Goal: Check status: Check status

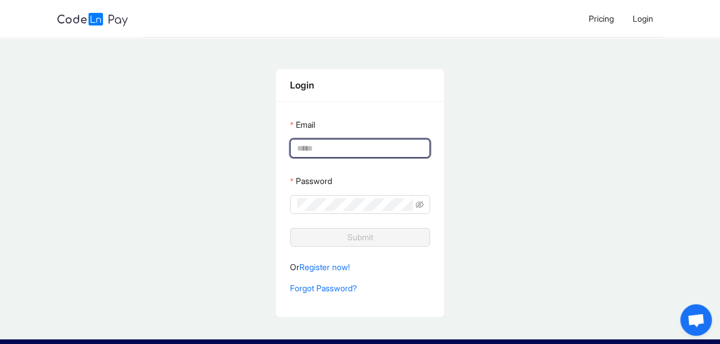
click at [362, 147] on input "Email" at bounding box center [359, 148] width 124 height 13
type input "**********"
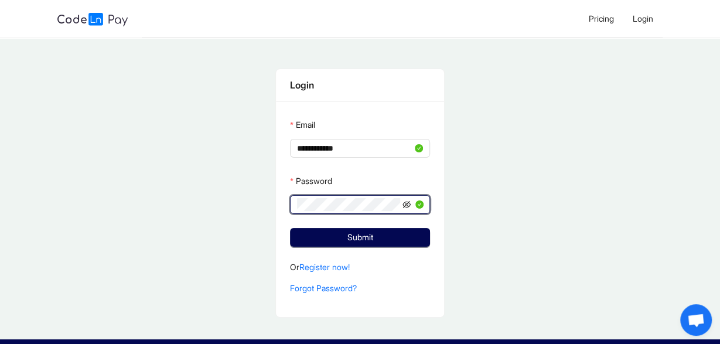
click at [409, 206] on icon "eye-invisible" at bounding box center [406, 204] width 8 height 8
click at [290, 228] on button "Submit" at bounding box center [360, 237] width 140 height 19
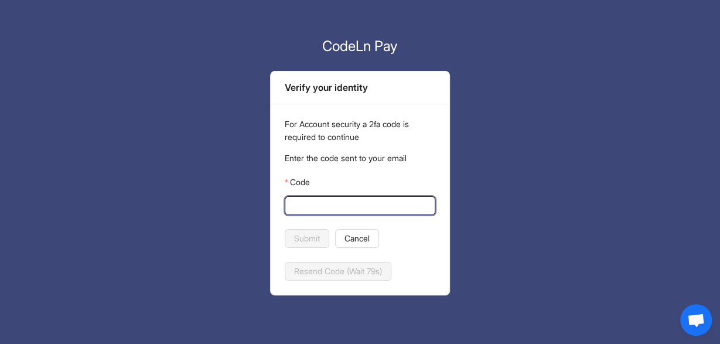
click at [410, 200] on input "Code" at bounding box center [359, 205] width 134 height 13
type input "******"
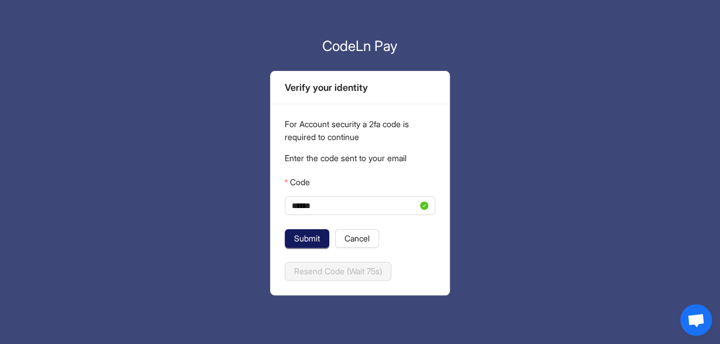
click at [310, 239] on span "Submit" at bounding box center [307, 238] width 26 height 13
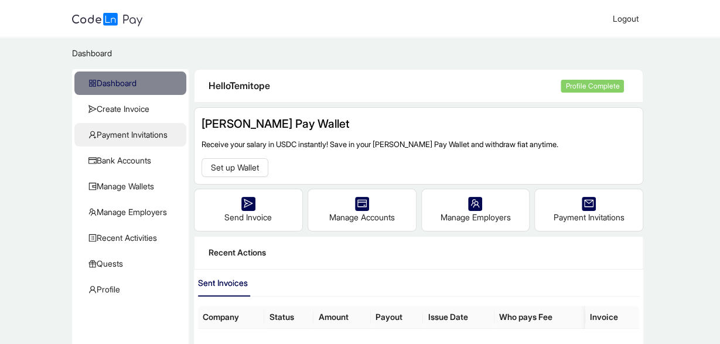
click at [128, 136] on span "Payment Invitations" at bounding box center [132, 134] width 88 height 23
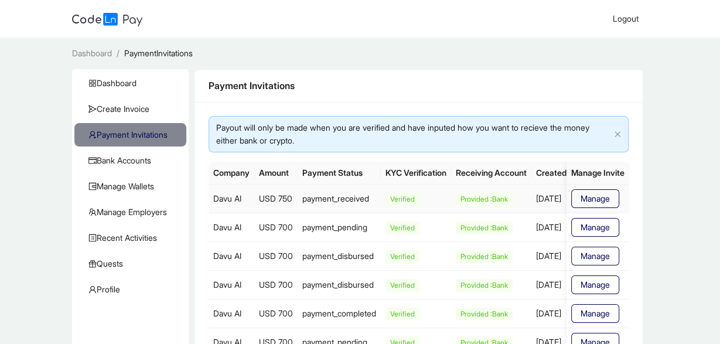
click at [381, 198] on td "payment_received" at bounding box center [416, 198] width 70 height 28
click at [417, 198] on span "Verified" at bounding box center [402, 199] width 34 height 13
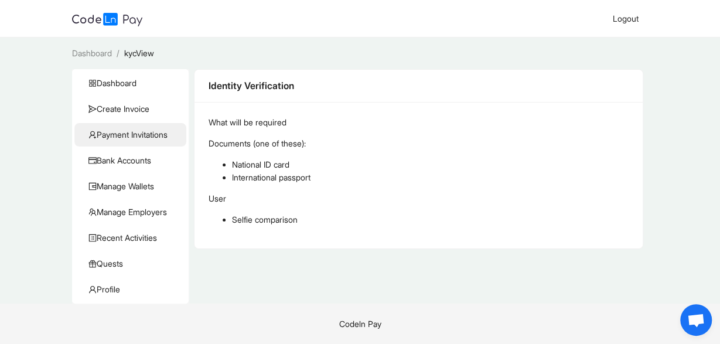
click at [124, 141] on span "Payment Invitations" at bounding box center [132, 134] width 88 height 23
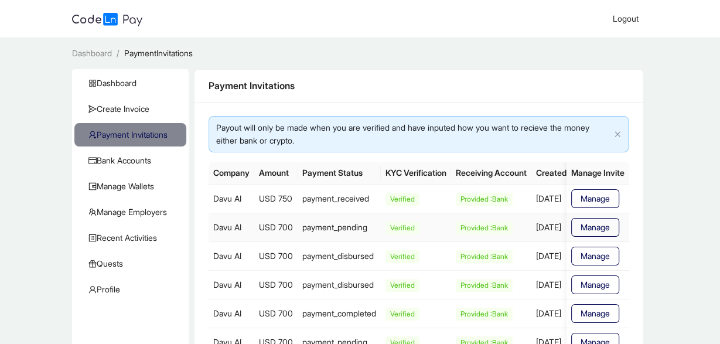
click at [526, 232] on div "Provided :Bank" at bounding box center [490, 227] width 71 height 13
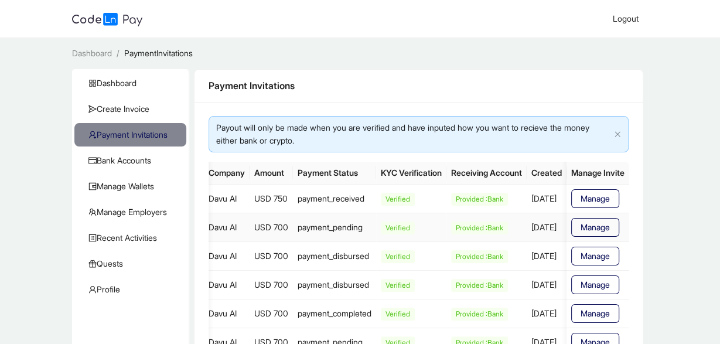
scroll to position [0, 60]
click at [607, 193] on span "Manage" at bounding box center [594, 198] width 29 height 13
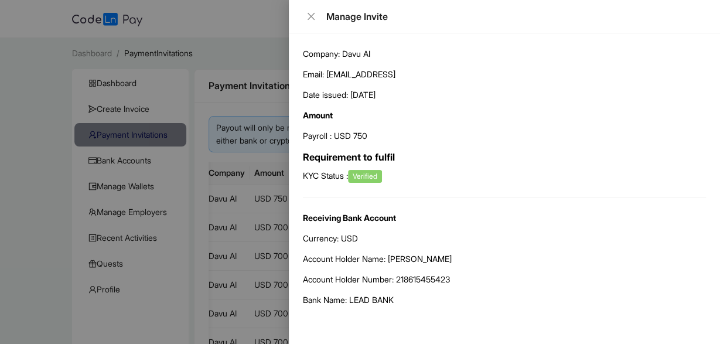
click at [196, 3] on div at bounding box center [360, 172] width 720 height 344
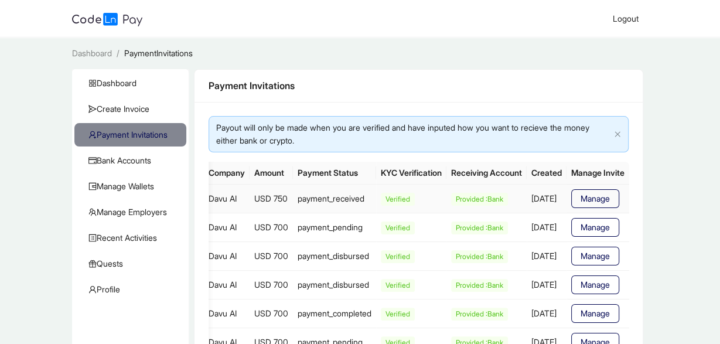
click at [376, 204] on td "payment_received" at bounding box center [411, 198] width 70 height 28
click at [132, 235] on span "Recent Activities" at bounding box center [132, 237] width 88 height 23
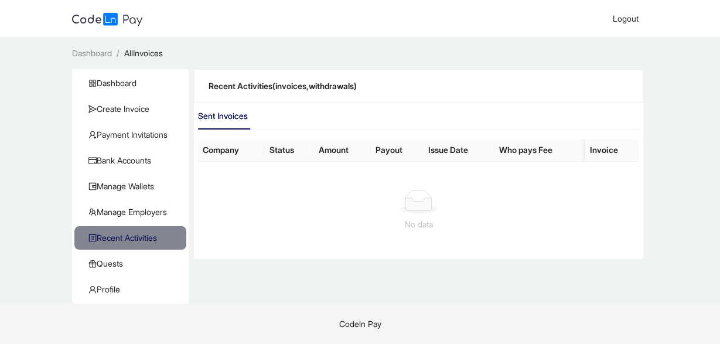
click at [132, 235] on span "Recent Activities" at bounding box center [132, 237] width 88 height 23
click at [121, 88] on span "Dashboard" at bounding box center [132, 82] width 88 height 23
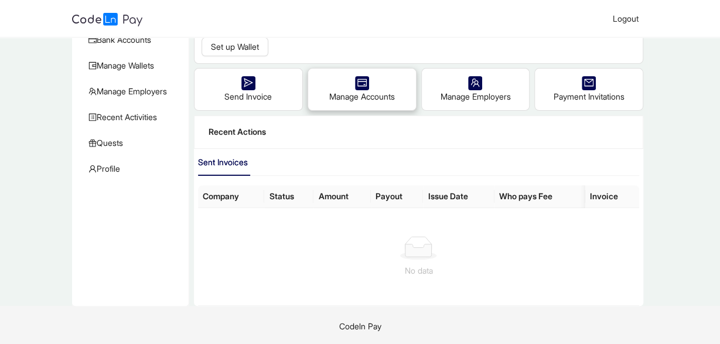
scroll to position [0, 0]
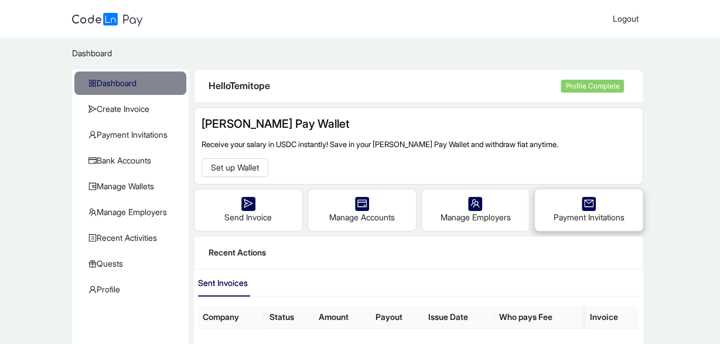
click at [580, 222] on div "Payment Invitations" at bounding box center [589, 209] width 108 height 41
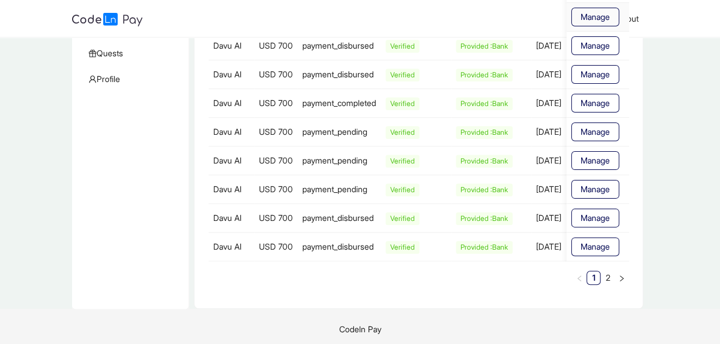
scroll to position [212, 0]
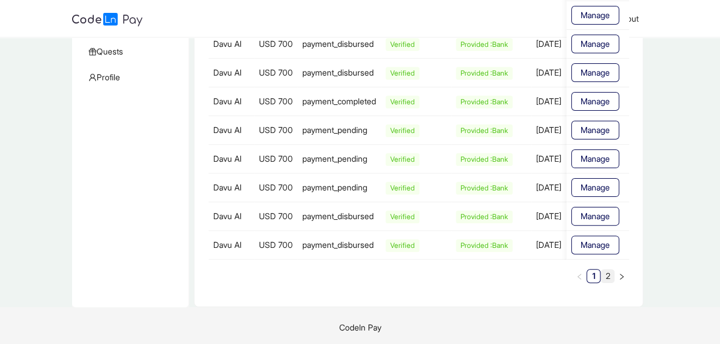
click at [606, 269] on link "2" at bounding box center [607, 275] width 13 height 13
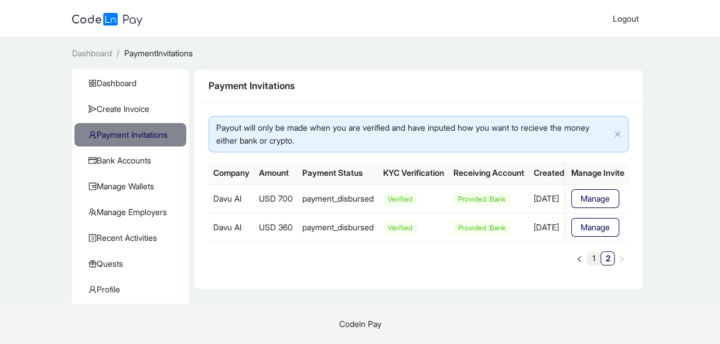
click at [593, 262] on link "1" at bounding box center [593, 258] width 13 height 13
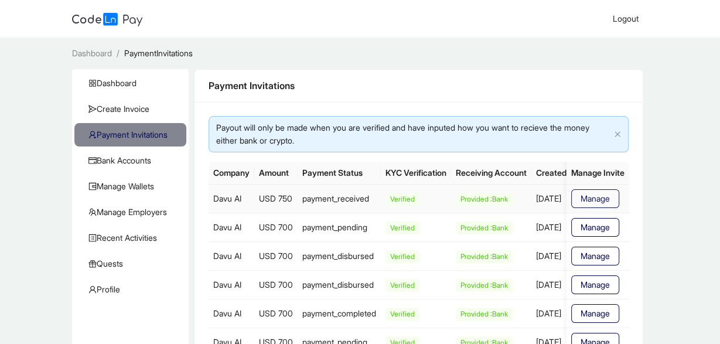
click at [583, 193] on span "Manage" at bounding box center [594, 198] width 29 height 13
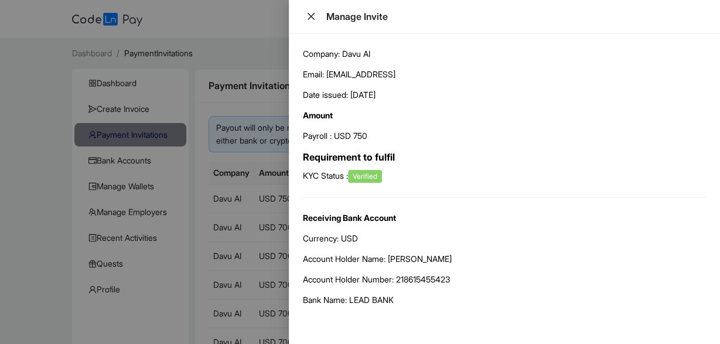
click at [303, 15] on button "Close" at bounding box center [311, 16] width 16 height 11
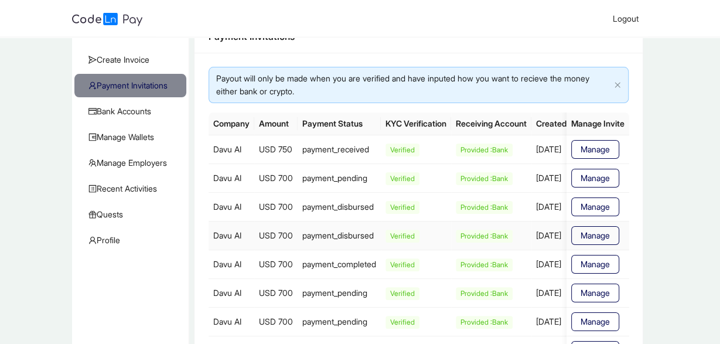
scroll to position [47, 0]
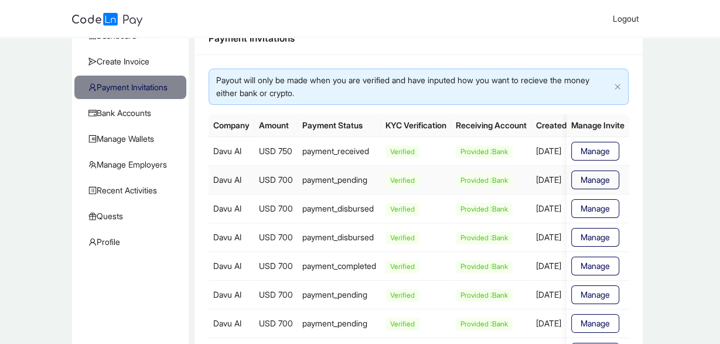
click at [381, 183] on td "payment_pending" at bounding box center [416, 179] width 70 height 29
click at [451, 185] on td "Verified" at bounding box center [491, 179] width 80 height 29
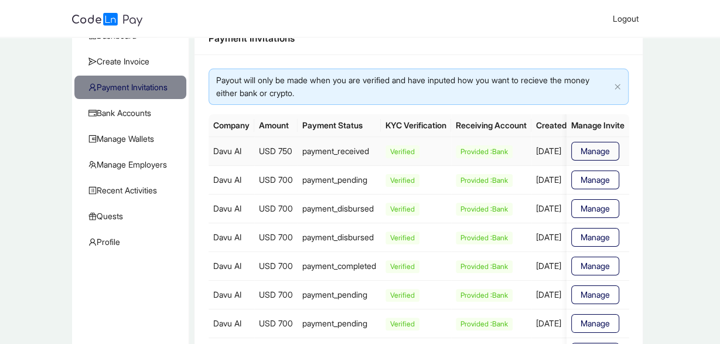
click at [381, 148] on td "payment_received" at bounding box center [416, 151] width 70 height 28
click at [115, 211] on span "Quests" at bounding box center [132, 215] width 88 height 23
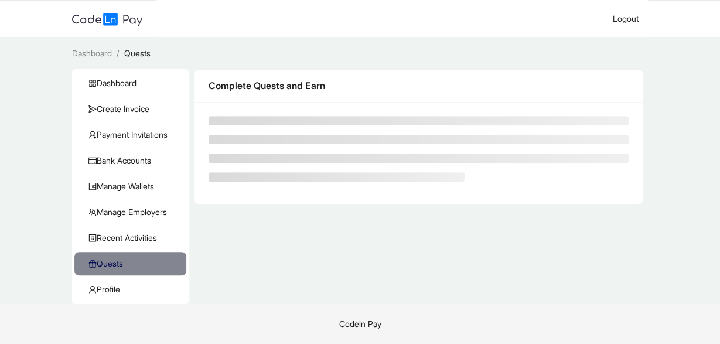
scroll to position [0, 0]
